Goal: Task Accomplishment & Management: Manage account settings

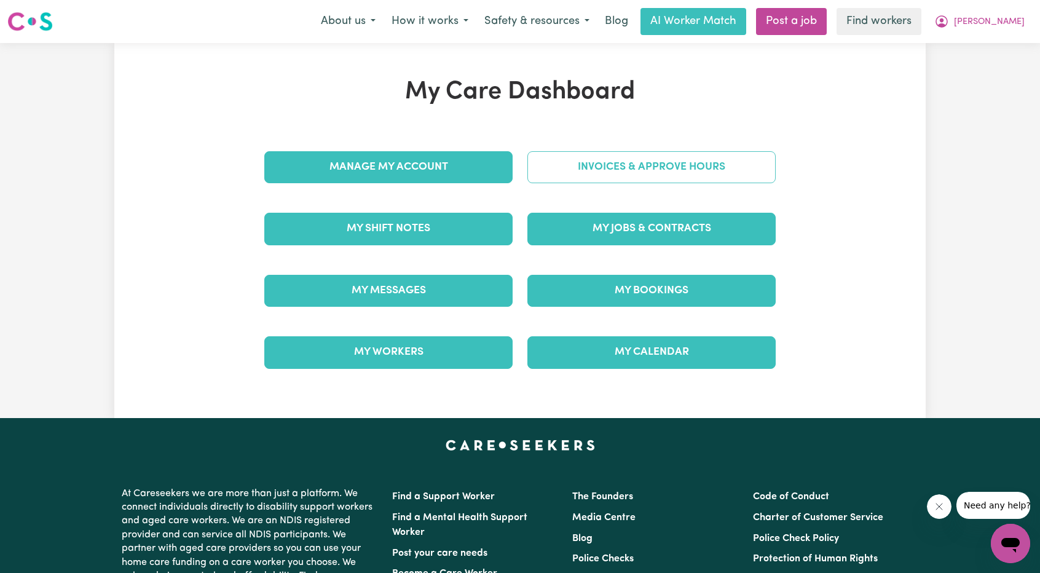
click at [596, 161] on link "Invoices & Approve Hours" at bounding box center [652, 167] width 248 height 32
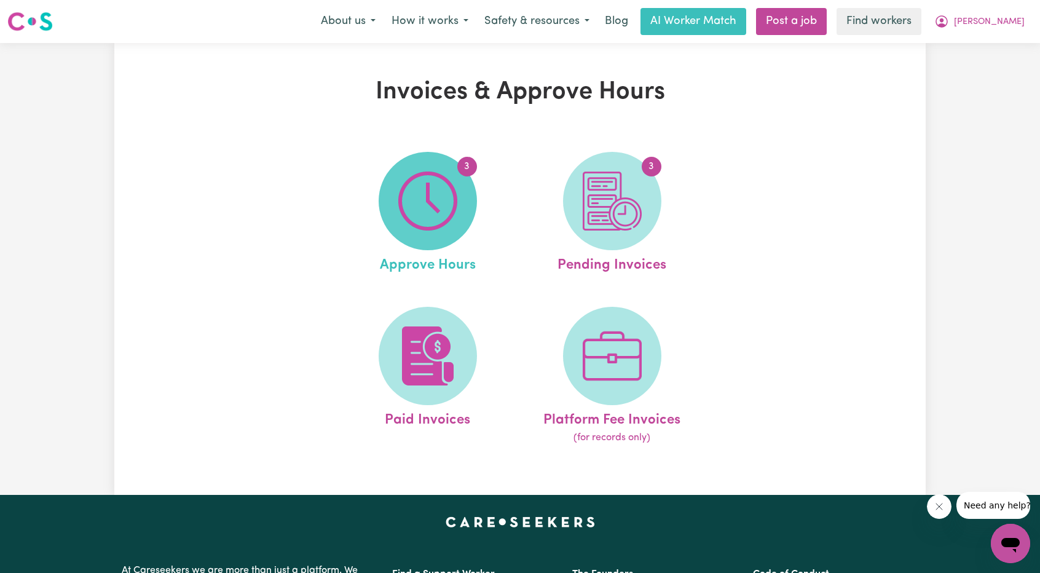
click at [427, 194] on img at bounding box center [427, 201] width 59 height 59
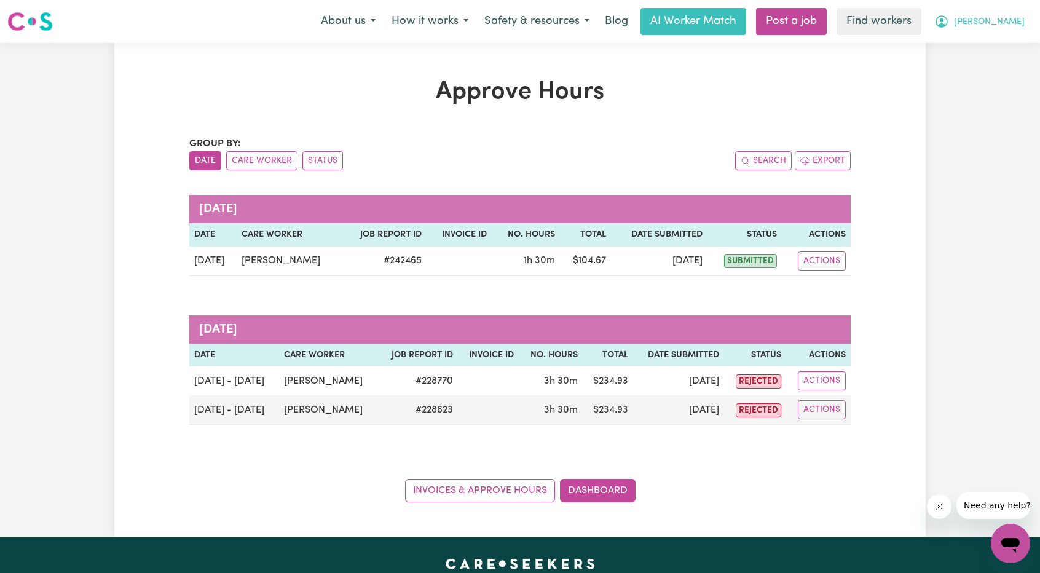
click at [1012, 29] on button "[PERSON_NAME]" at bounding box center [980, 22] width 106 height 26
click at [1000, 40] on link "My Dashboard" at bounding box center [983, 47] width 97 height 23
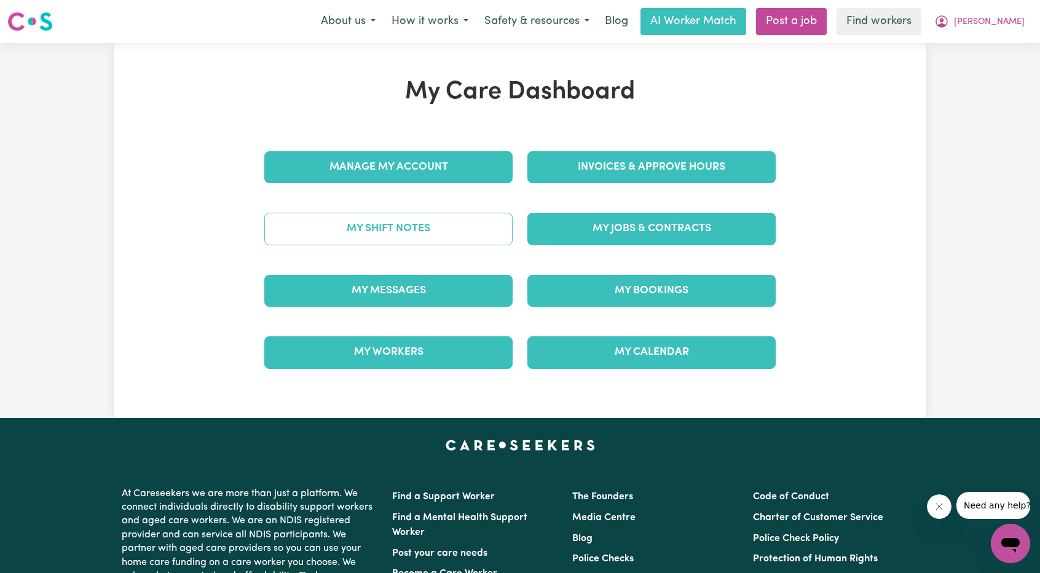
click at [408, 239] on link "My Shift Notes" at bounding box center [388, 229] width 248 height 32
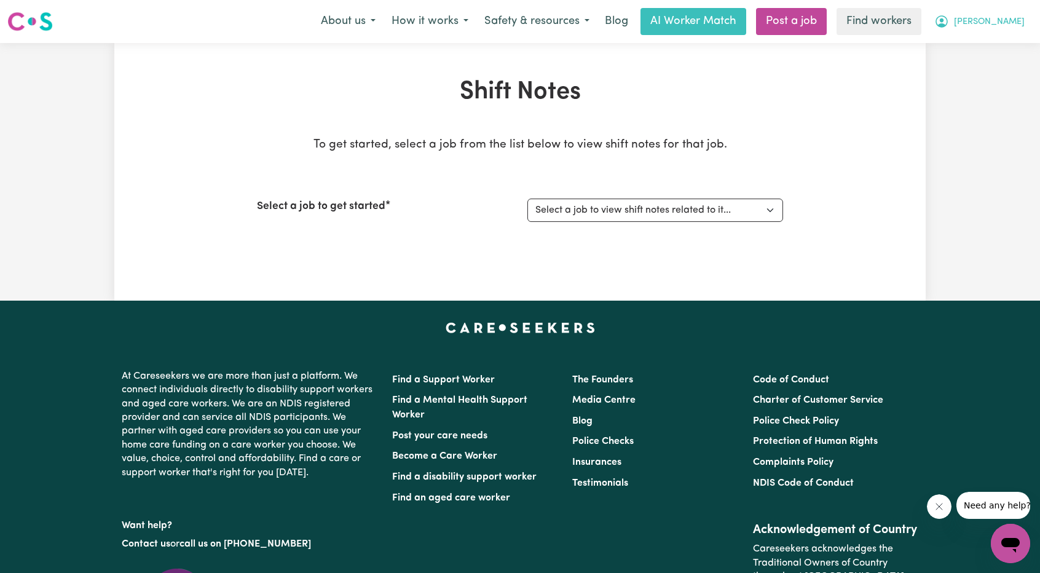
click at [1001, 19] on button "[PERSON_NAME]" at bounding box center [980, 22] width 106 height 26
click at [984, 43] on link "My Dashboard" at bounding box center [983, 47] width 97 height 23
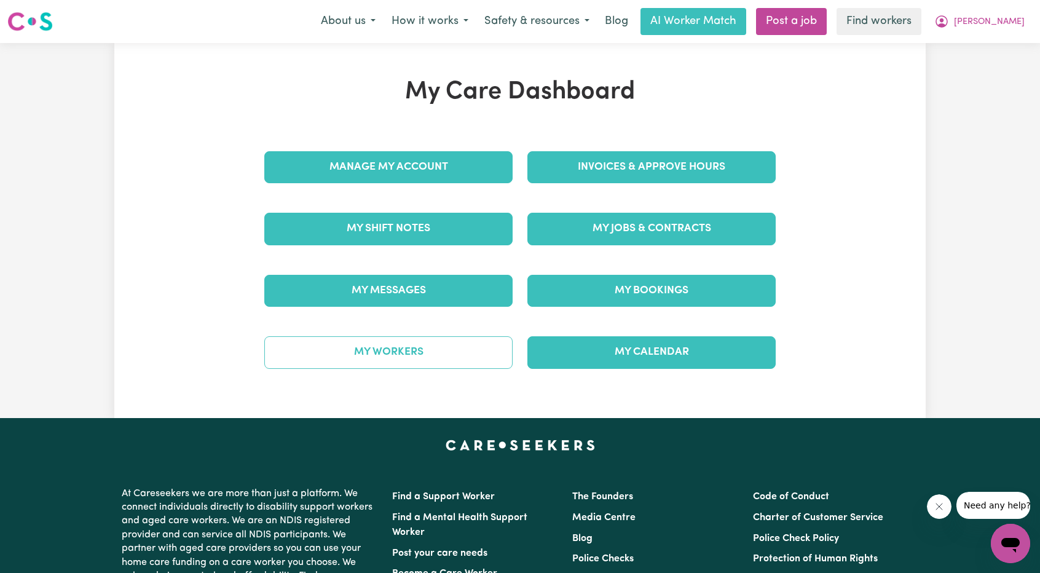
click at [414, 347] on link "My Workers" at bounding box center [388, 352] width 248 height 32
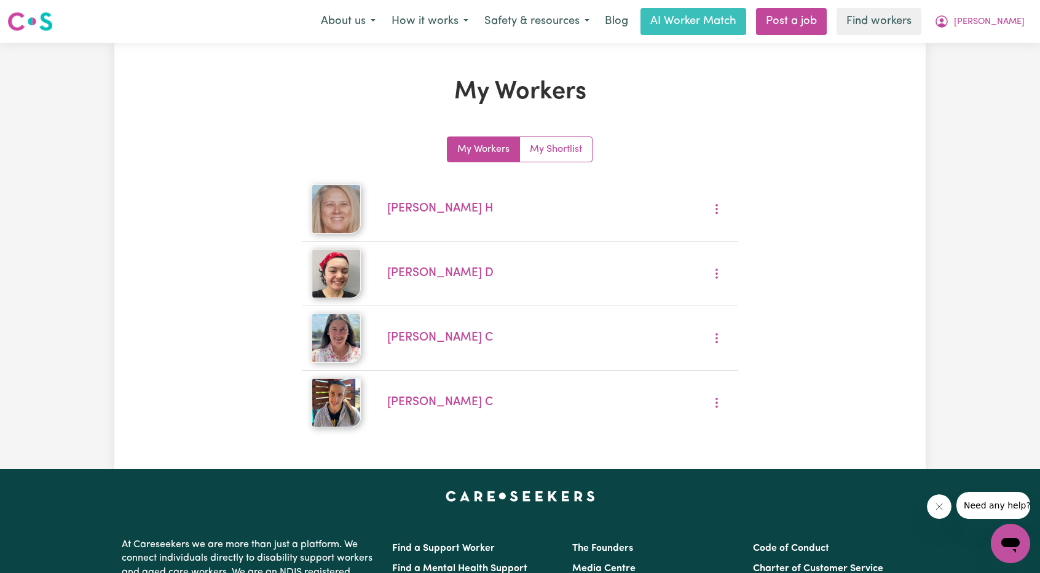
click at [1000, 35] on div "Menu About us How it works Safety & resources Blog AI Worker Match Post a job F…" at bounding box center [520, 21] width 1040 height 28
click at [1004, 28] on button "[PERSON_NAME]" at bounding box center [980, 22] width 106 height 26
click at [989, 45] on link "My Dashboard" at bounding box center [983, 47] width 97 height 23
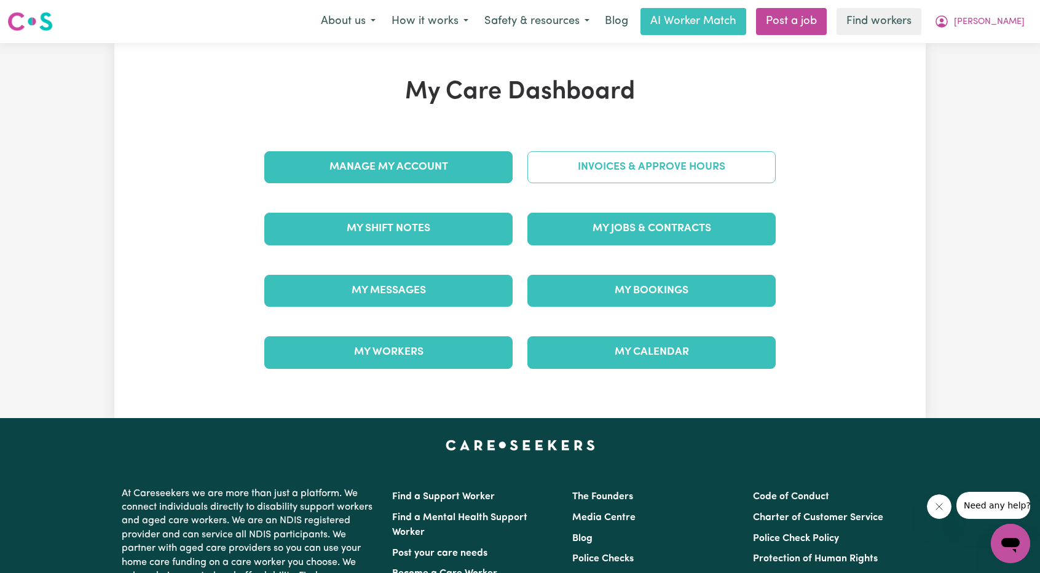
click at [605, 170] on link "Invoices & Approve Hours" at bounding box center [652, 167] width 248 height 32
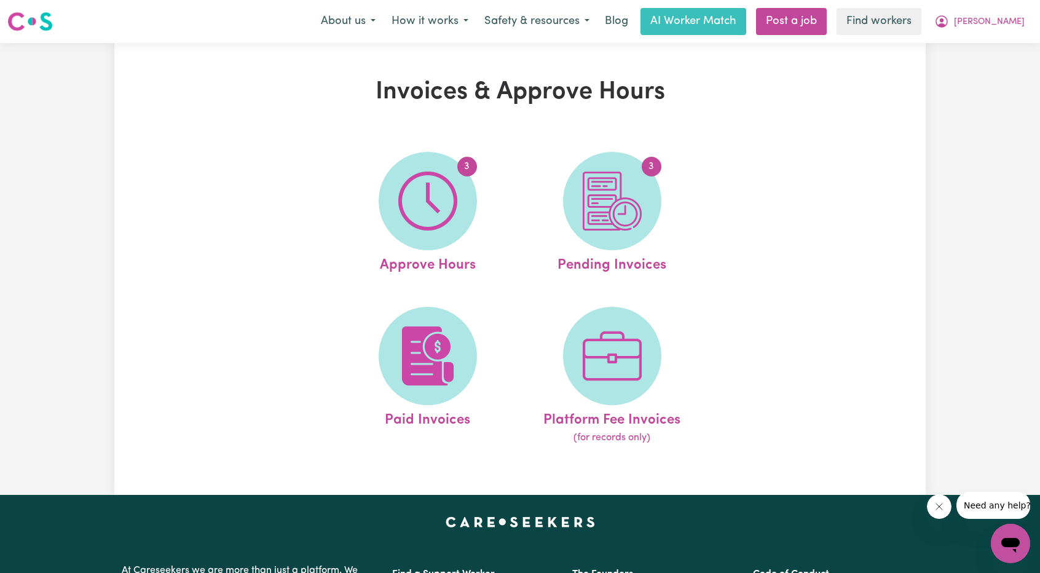
click at [1028, 35] on div "Menu About us How it works Safety & resources Blog AI Worker Match Post a job F…" at bounding box center [520, 21] width 1040 height 28
click at [1017, 23] on span "[PERSON_NAME]" at bounding box center [989, 22] width 71 height 14
click at [973, 72] on link "Logout" at bounding box center [983, 70] width 97 height 23
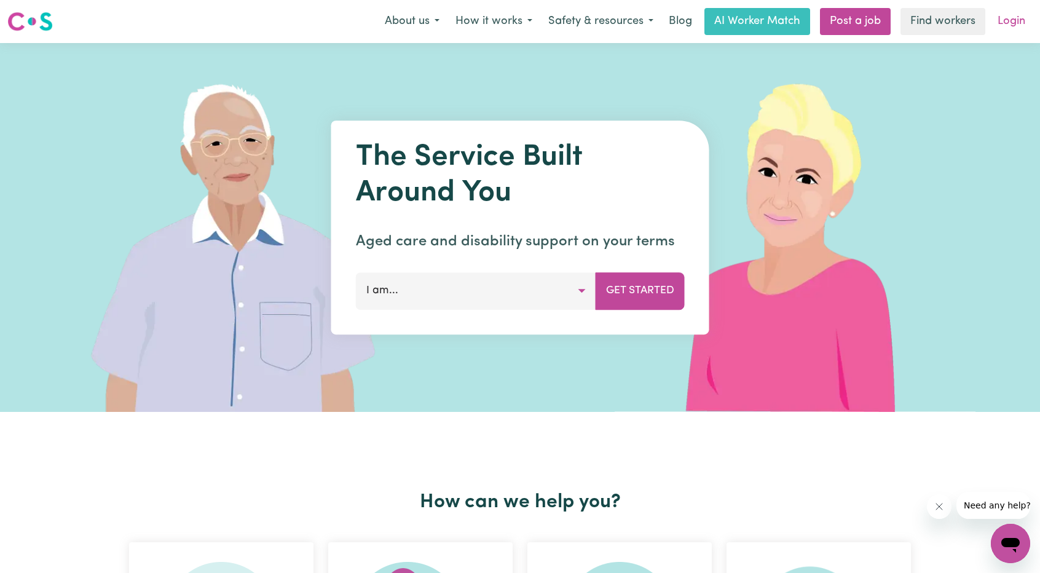
click at [1021, 22] on link "Login" at bounding box center [1012, 21] width 42 height 27
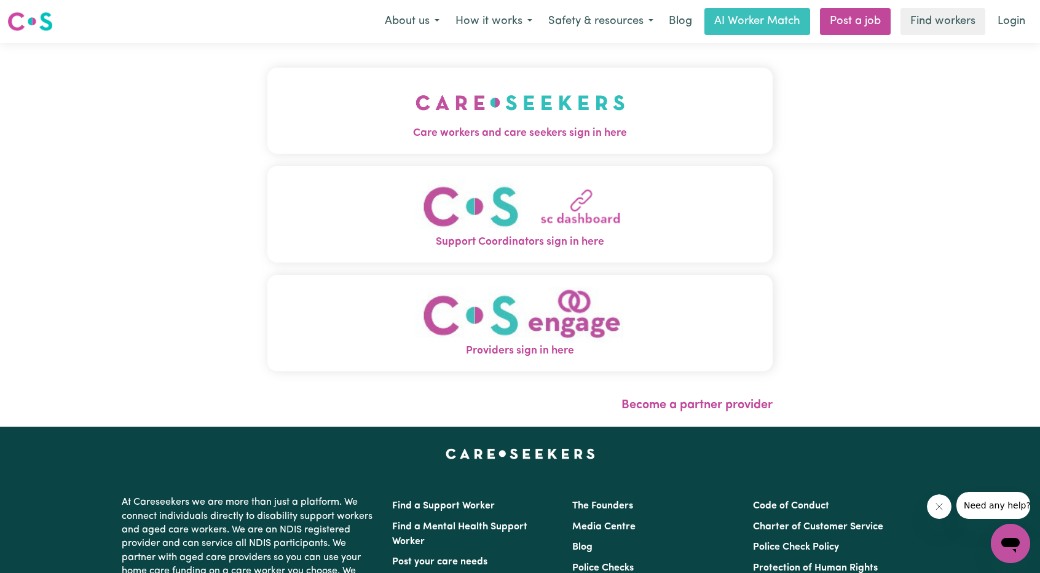
click at [469, 127] on span "Care workers and care seekers sign in here" at bounding box center [519, 133] width 505 height 16
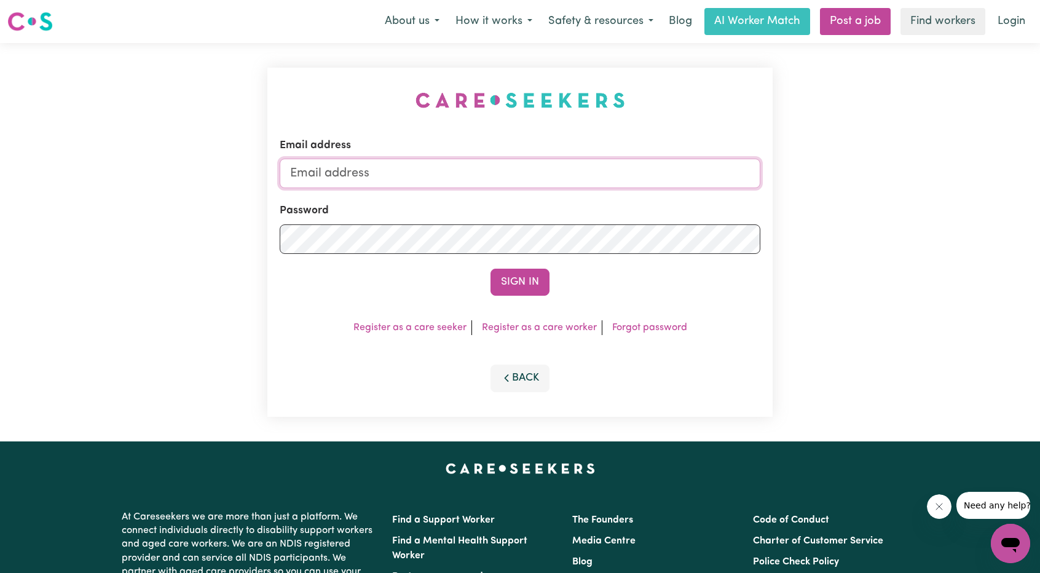
click at [534, 163] on input "Email address" at bounding box center [520, 174] width 481 height 30
drag, startPoint x: 351, startPoint y: 174, endPoint x: 627, endPoint y: 206, distance: 277.9
click at [644, 204] on form "Email address [EMAIL_ADDRESS][PERSON_NAME][DOMAIN_NAME] Password Sign In" at bounding box center [520, 217] width 481 height 158
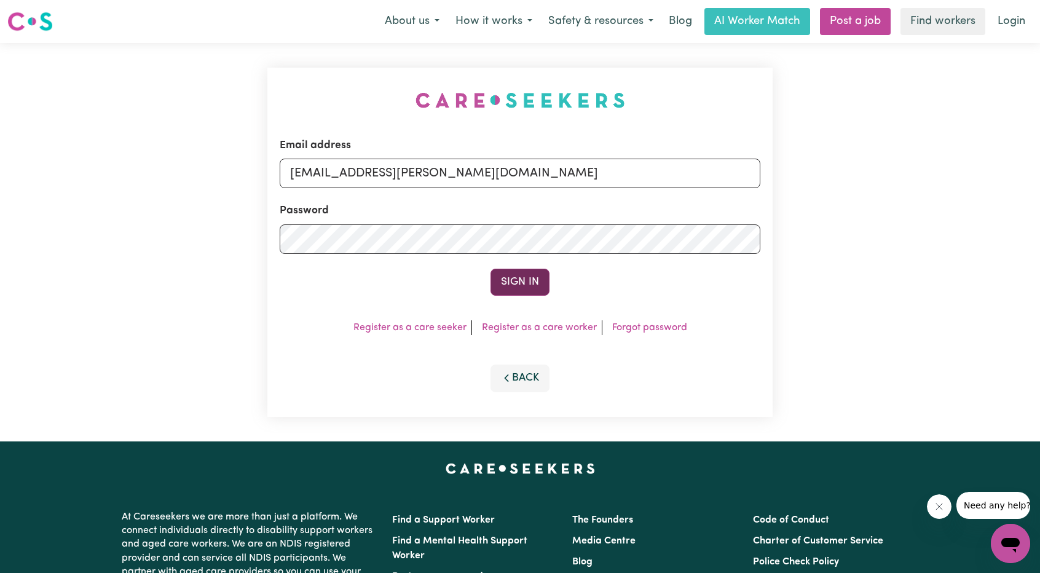
type input "[EMAIL_ADDRESS][PERSON_NAME][DOMAIN_NAME]"
click at [523, 274] on button "Sign In" at bounding box center [520, 282] width 59 height 27
